Goal: Navigation & Orientation: Find specific page/section

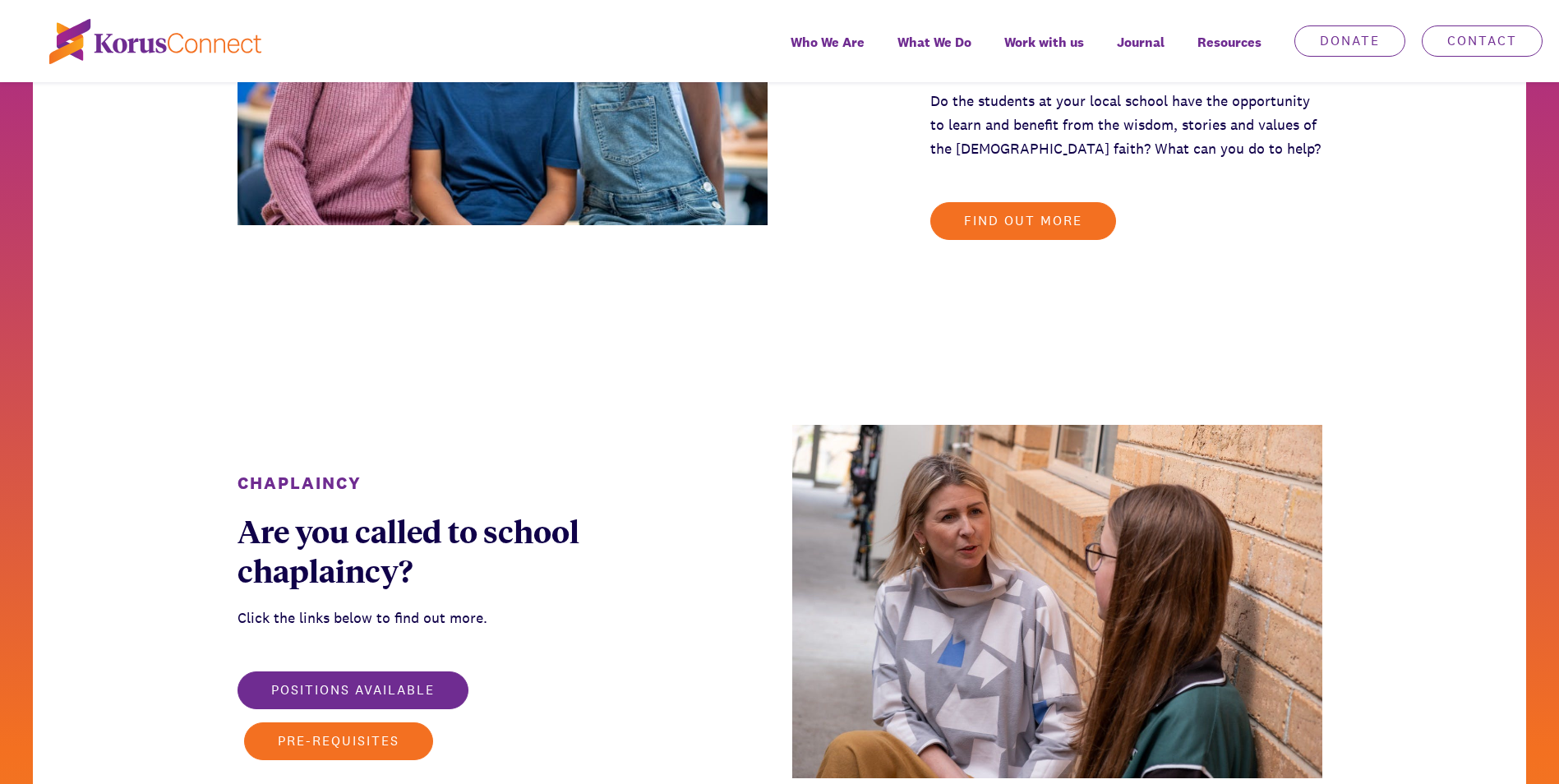
scroll to position [2136, 0]
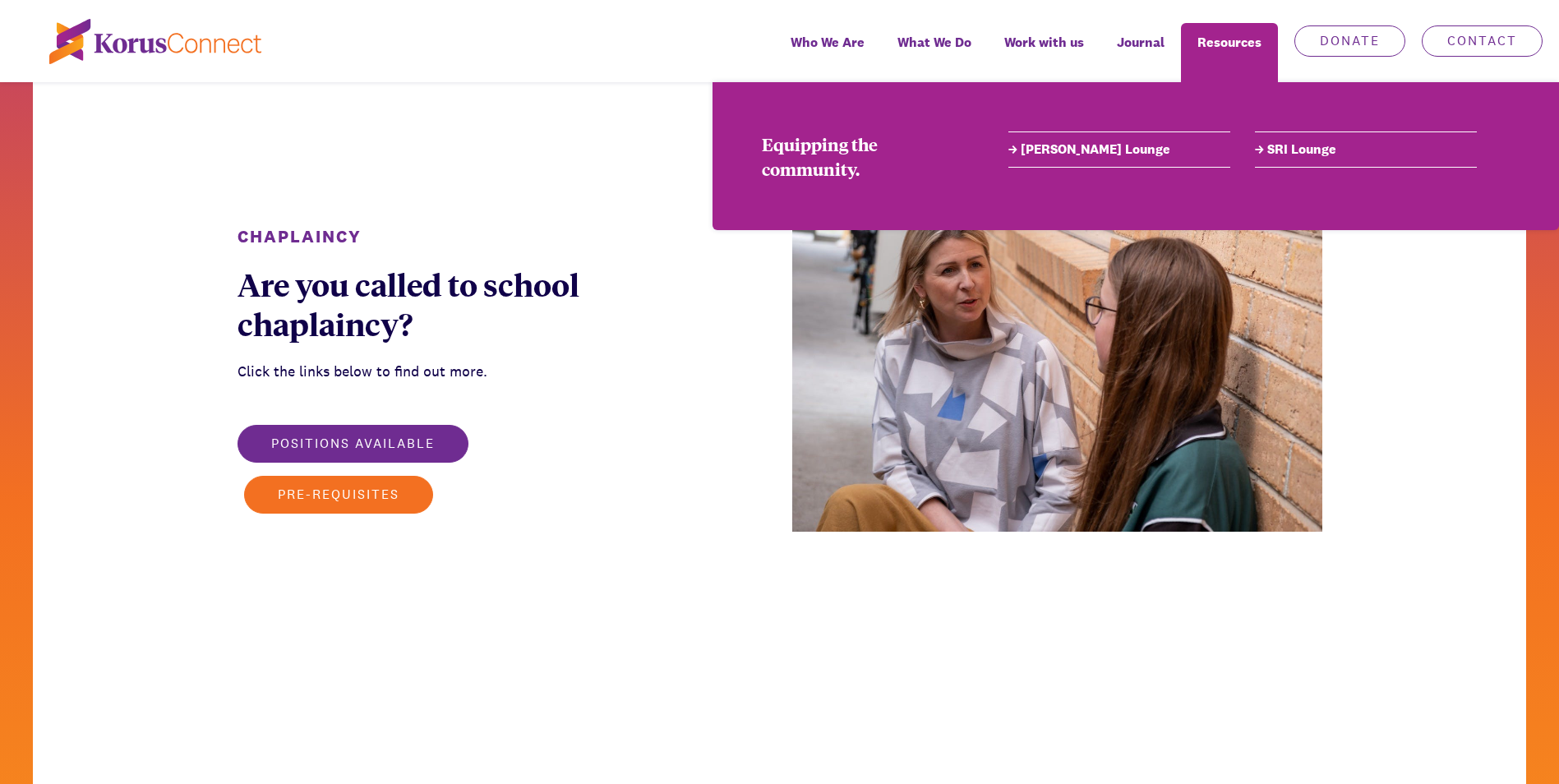
click at [1036, 148] on link "[PERSON_NAME] Lounge" at bounding box center [1119, 149] width 222 height 19
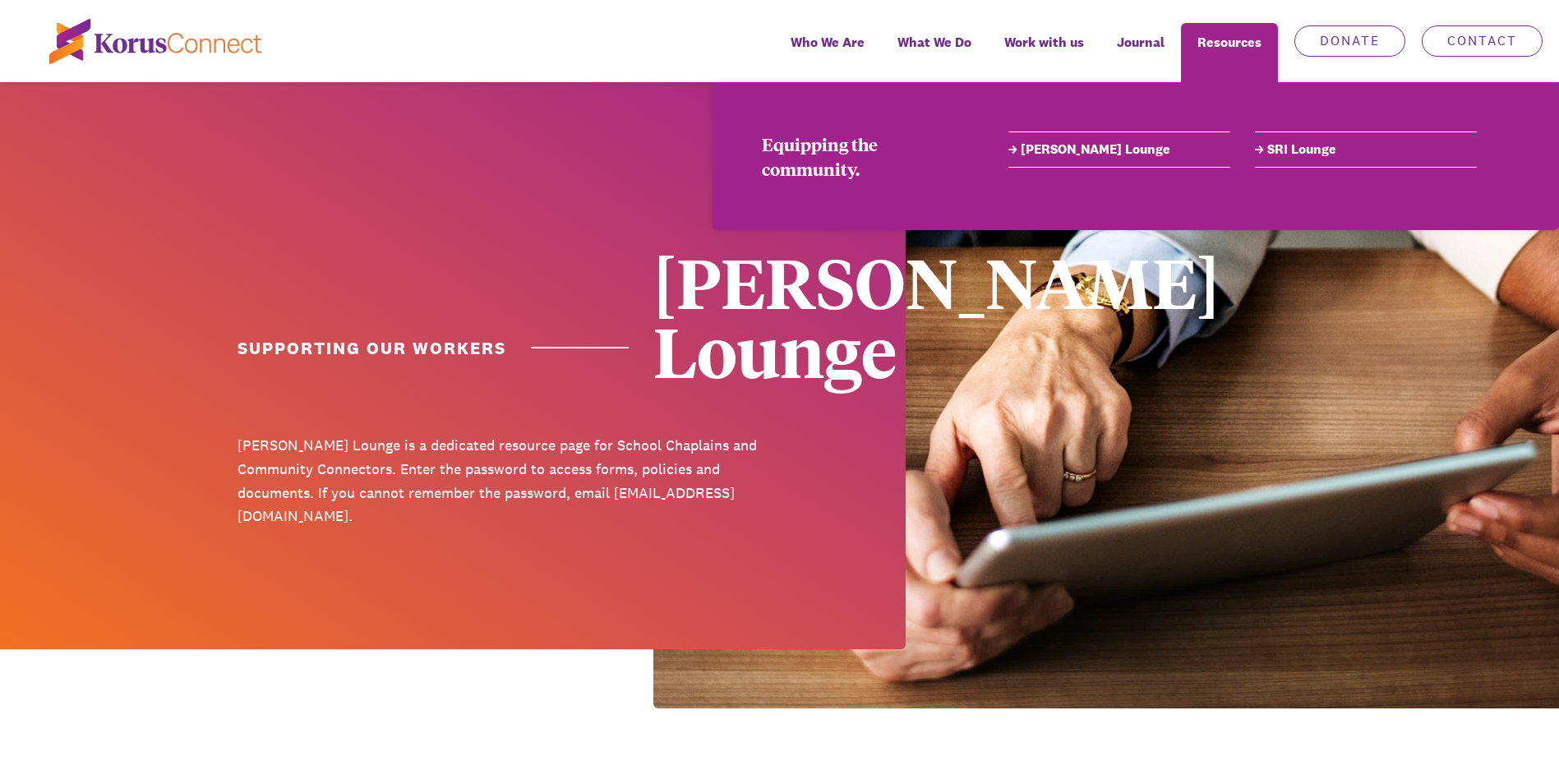
click at [1288, 142] on link "SRI Lounge" at bounding box center [1365, 149] width 222 height 19
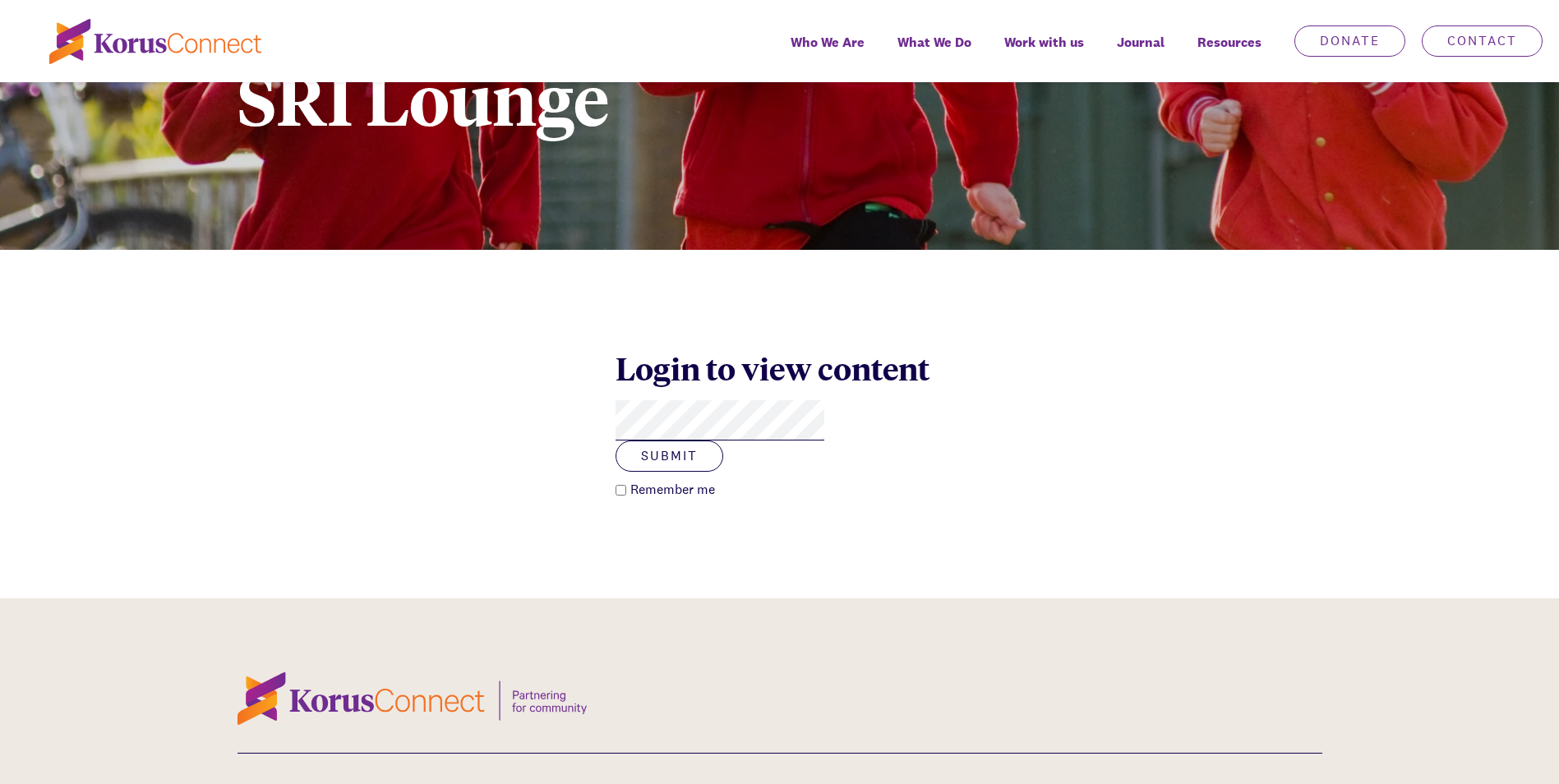
scroll to position [329, 0]
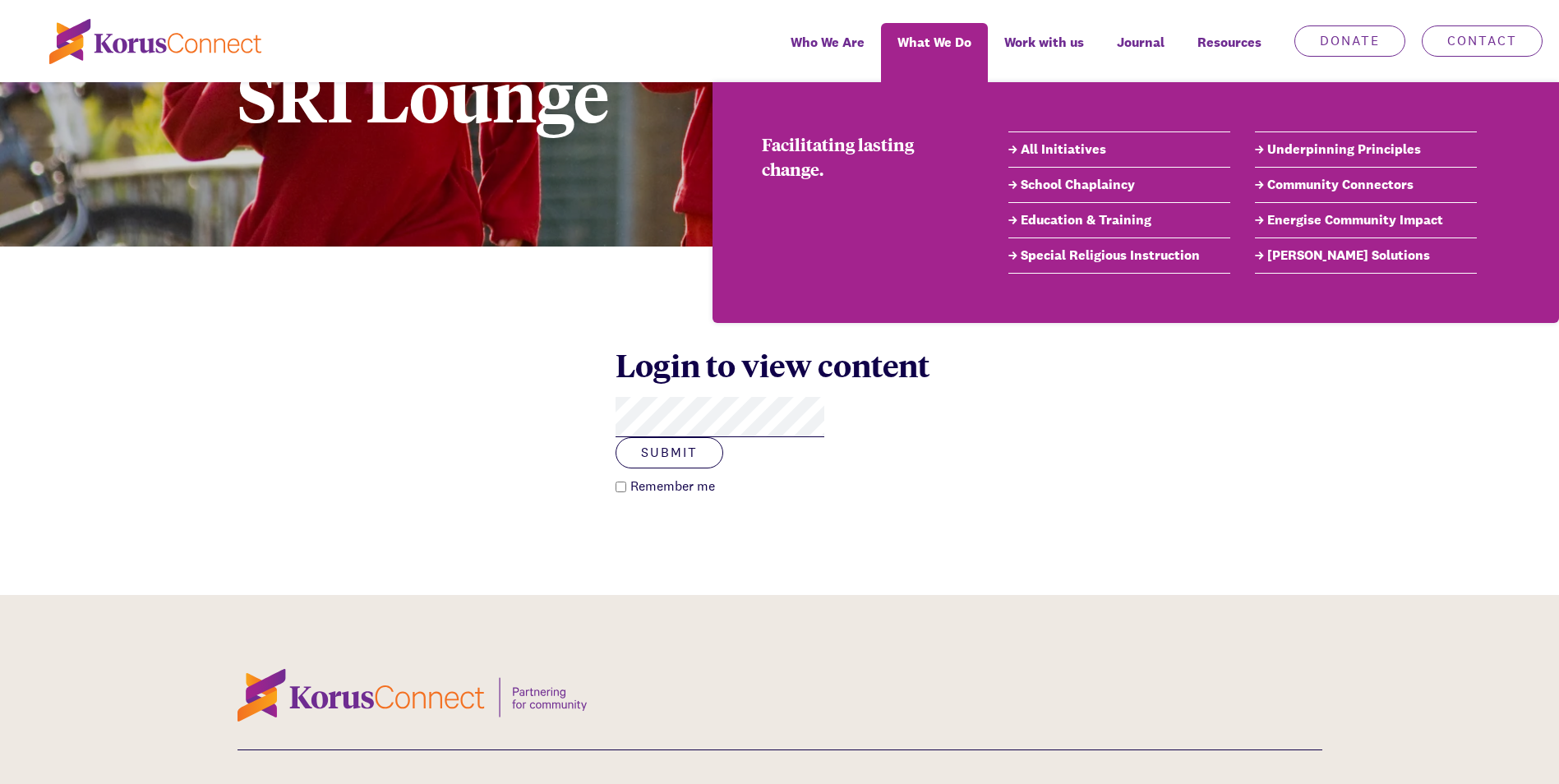
click at [1119, 250] on link "Special Religious Instruction" at bounding box center [1119, 255] width 222 height 19
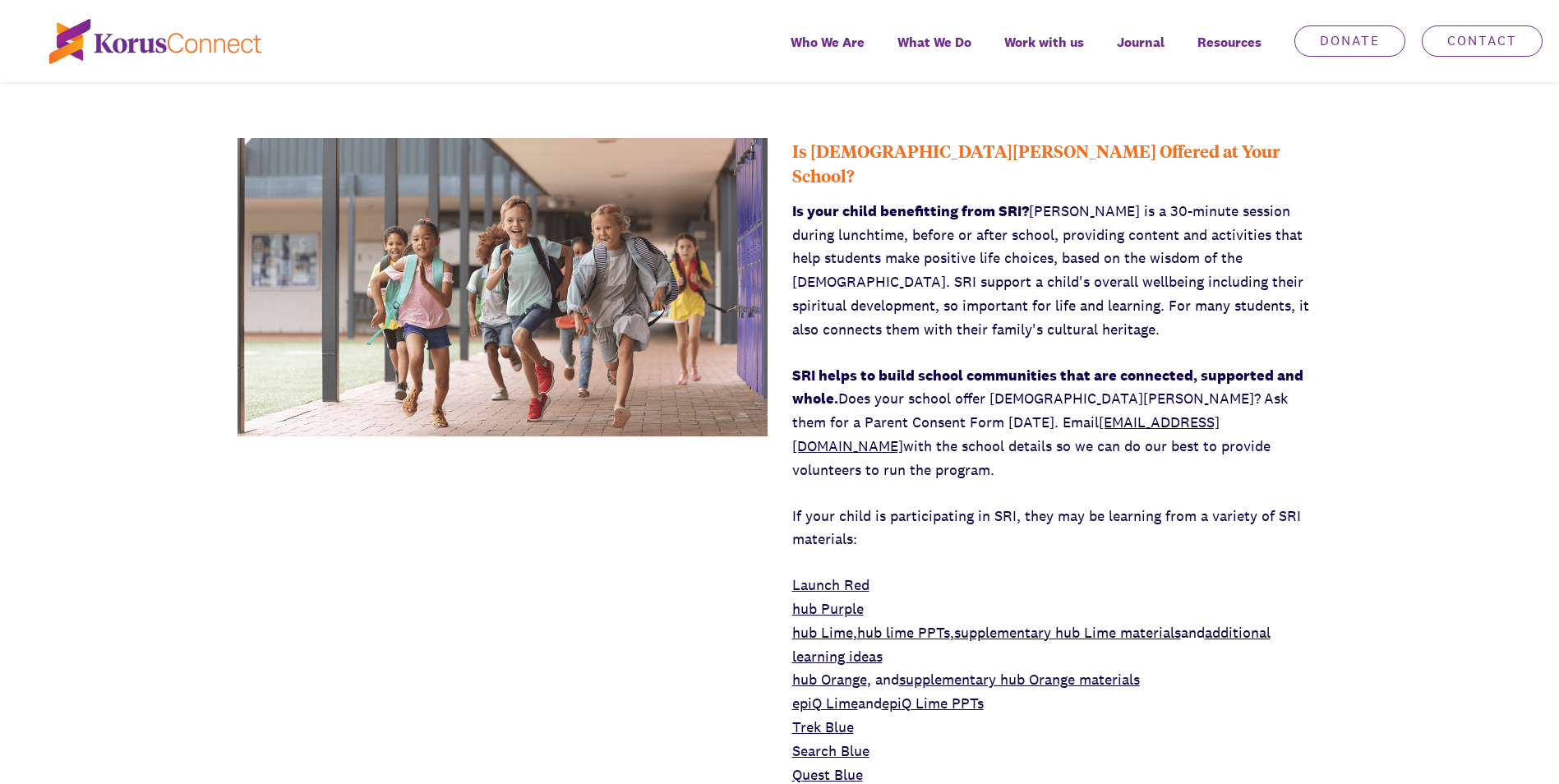
scroll to position [657, 0]
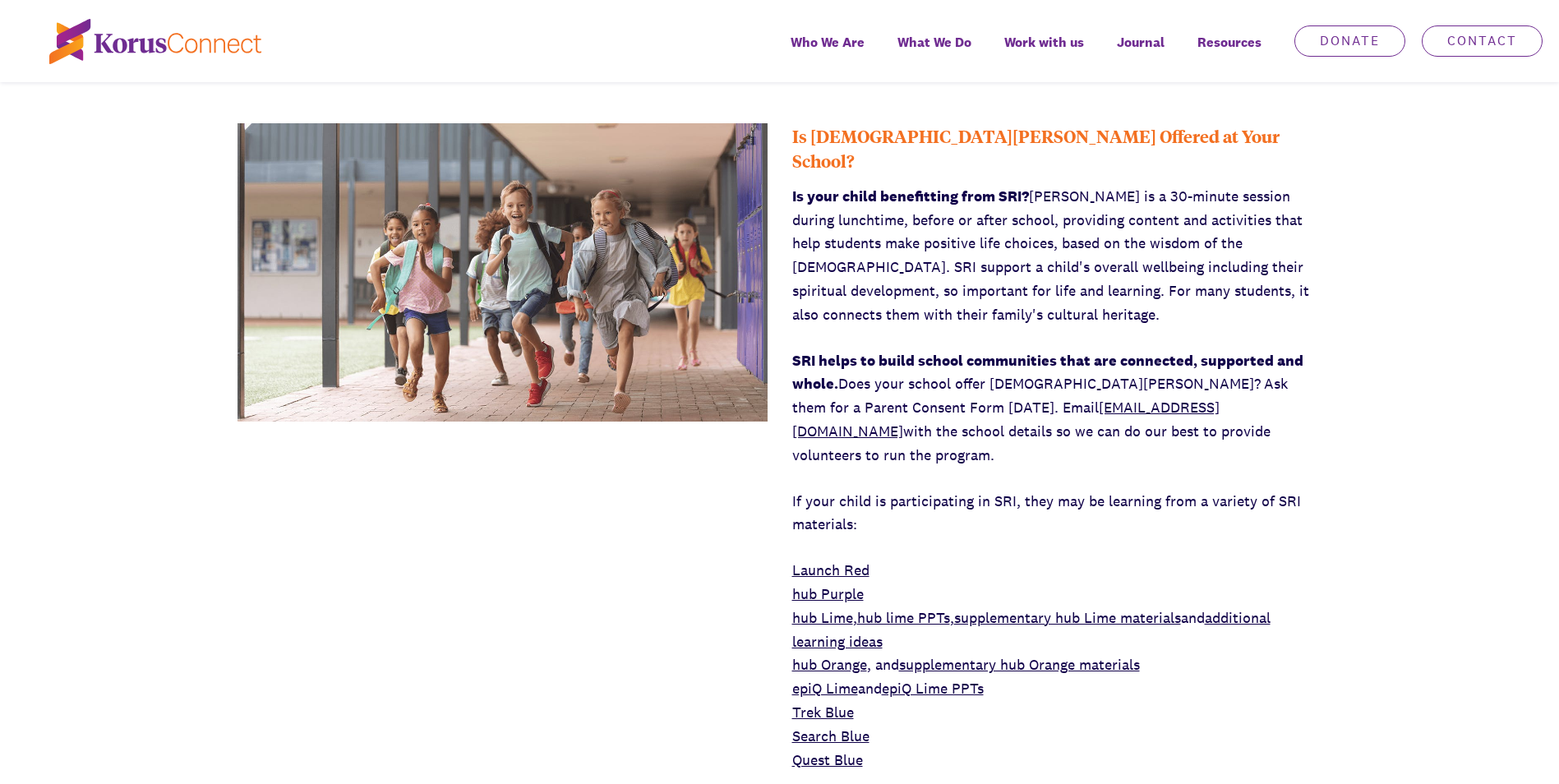
click at [373, 650] on div at bounding box center [502, 510] width 530 height 773
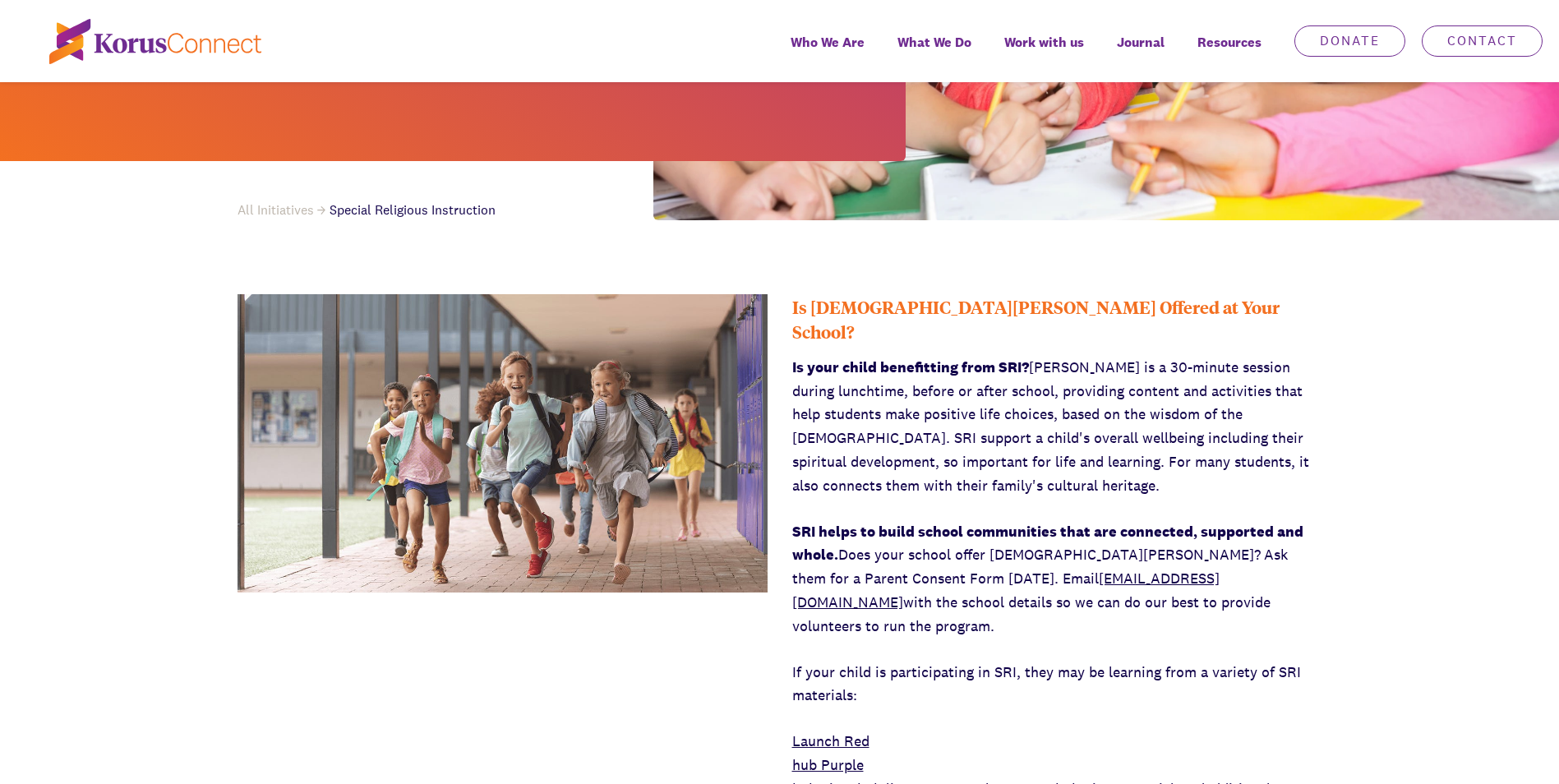
scroll to position [493, 0]
